Goal: Task Accomplishment & Management: Manage account settings

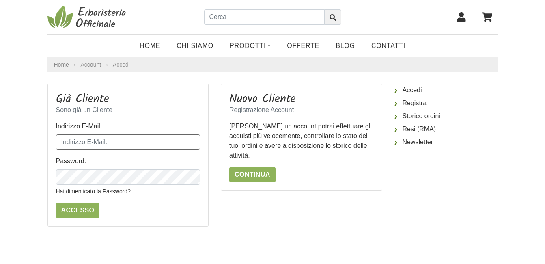
click at [172, 142] on input "Indirizzo E-Mail:" at bounding box center [128, 141] width 144 height 15
type input "[EMAIL_ADDRESS][DOMAIN_NAME]"
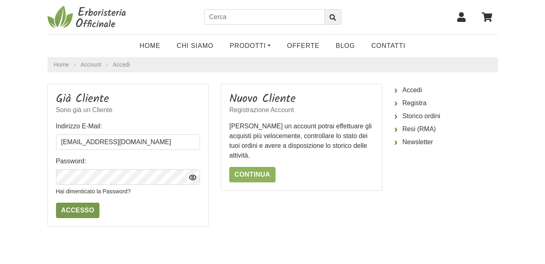
click at [77, 213] on input "Accesso" at bounding box center [78, 209] width 44 height 15
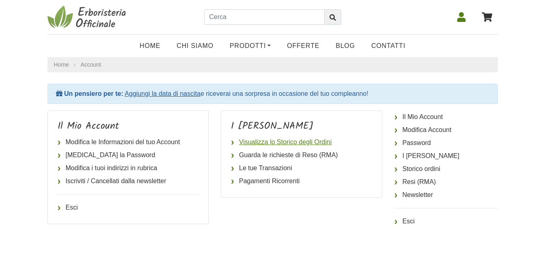
click at [308, 140] on link "Visualizza lo Storico degli Ordini" at bounding box center [301, 141] width 141 height 13
click at [398, 221] on link "Esci" at bounding box center [445, 221] width 103 height 13
